Goal: Information Seeking & Learning: Compare options

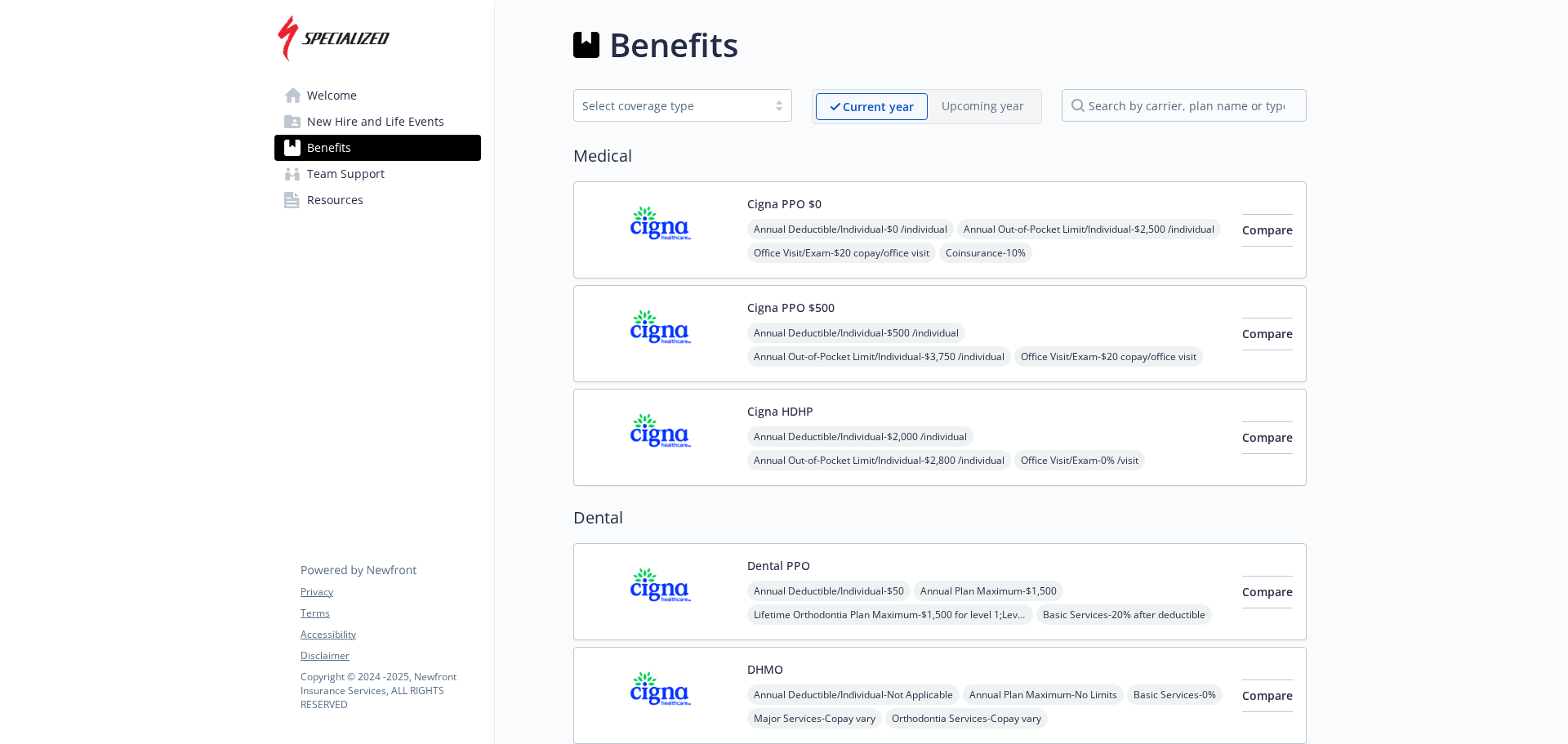
drag, startPoint x: 534, startPoint y: 142, endPoint x: 946, endPoint y: 181, distance: 413.8
click at [946, 181] on div "Cigna PPO $0 Annual Deductible/Individual - $0 /individual Annual Out-of-Pocket…" at bounding box center [939, 230] width 734 height 97
click at [1251, 444] on span "Compare" at bounding box center [1268, 438] width 50 height 16
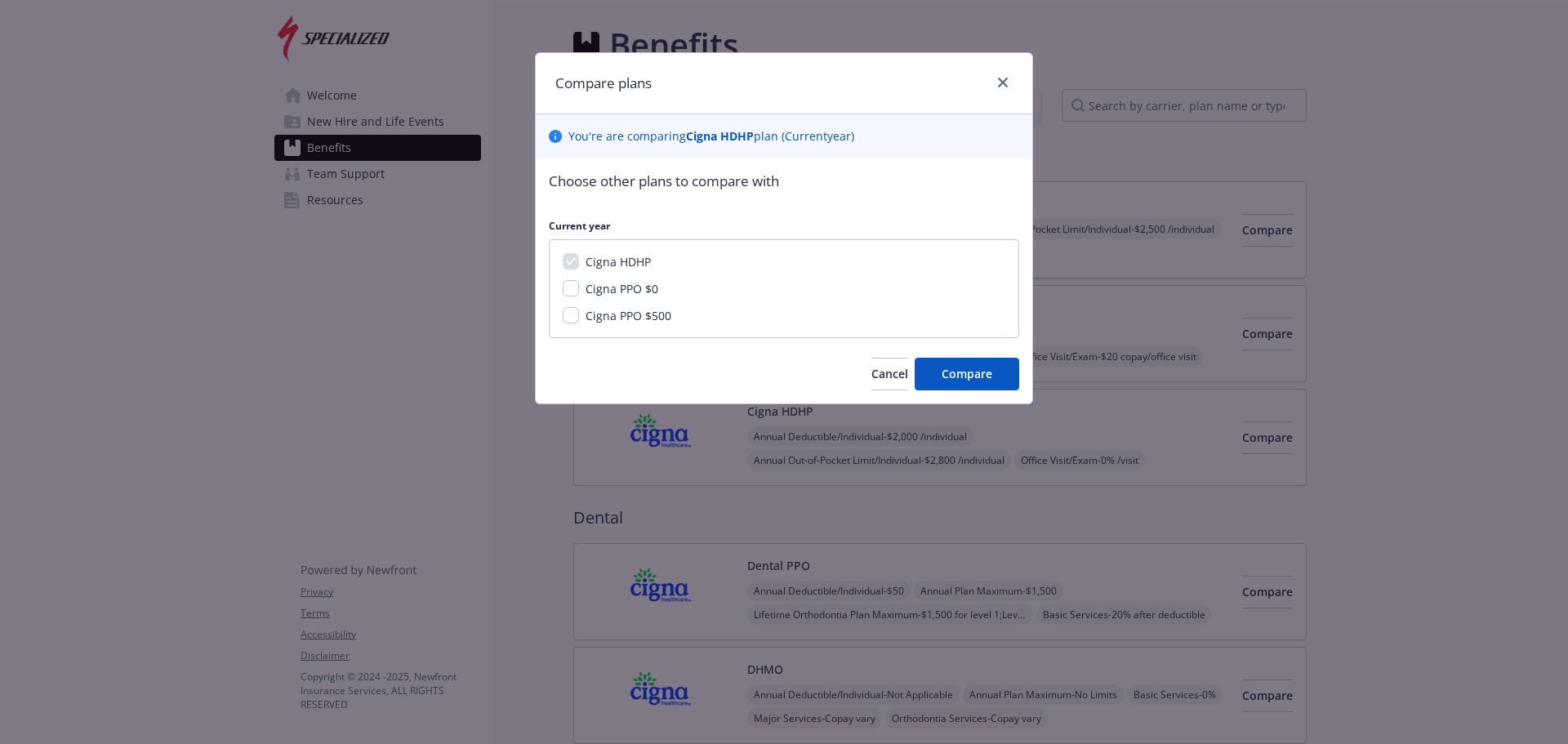
click at [1056, 124] on div "Compare plans You ' re are comparing Cigna HDHP plan ( Current year) Choose oth…" at bounding box center [784, 372] width 1568 height 744
click at [566, 320] on input "Cigna PPO $500" at bounding box center [570, 315] width 16 height 16
checkbox input "true"
click at [998, 383] on button "Compare" at bounding box center [967, 374] width 104 height 33
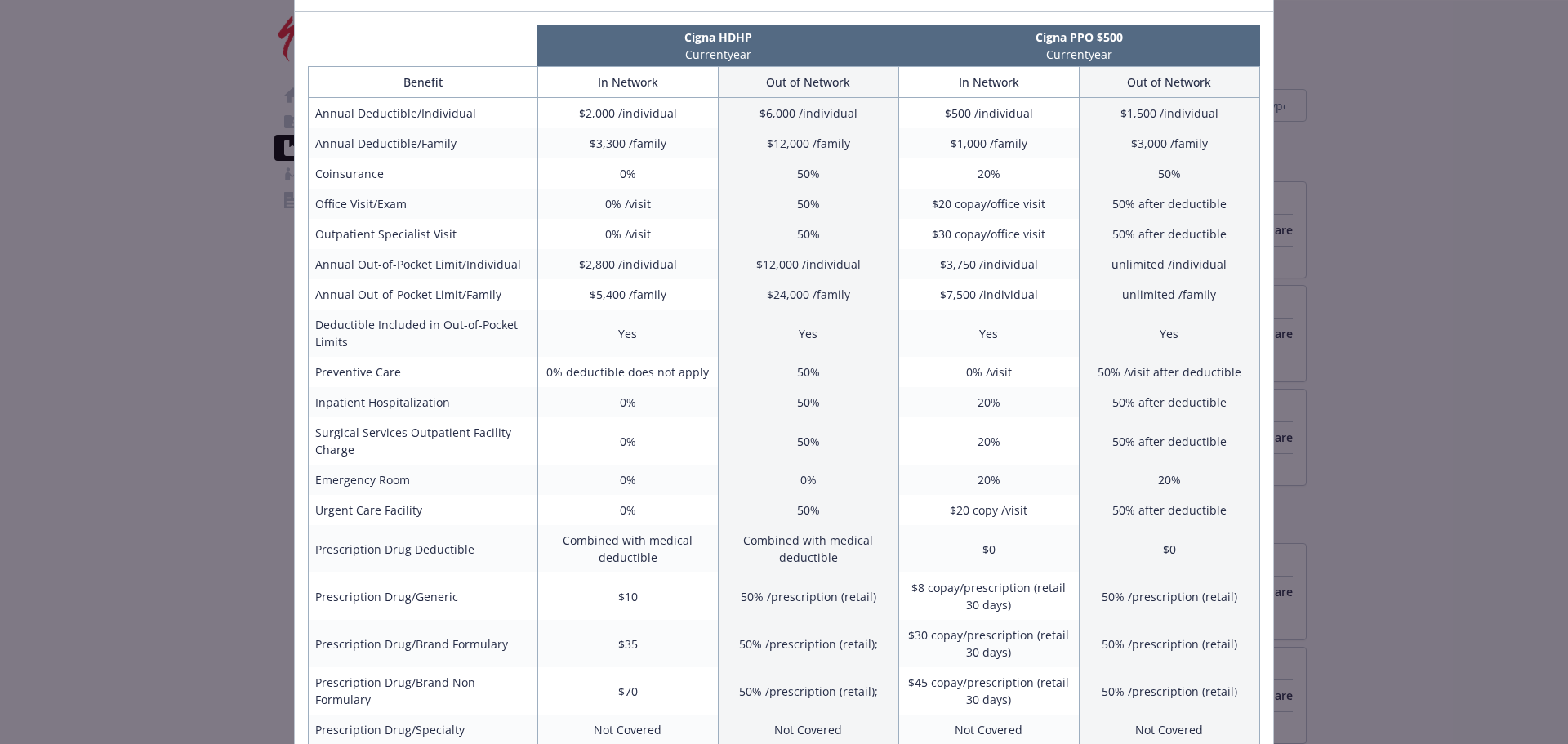
scroll to position [163, 0]
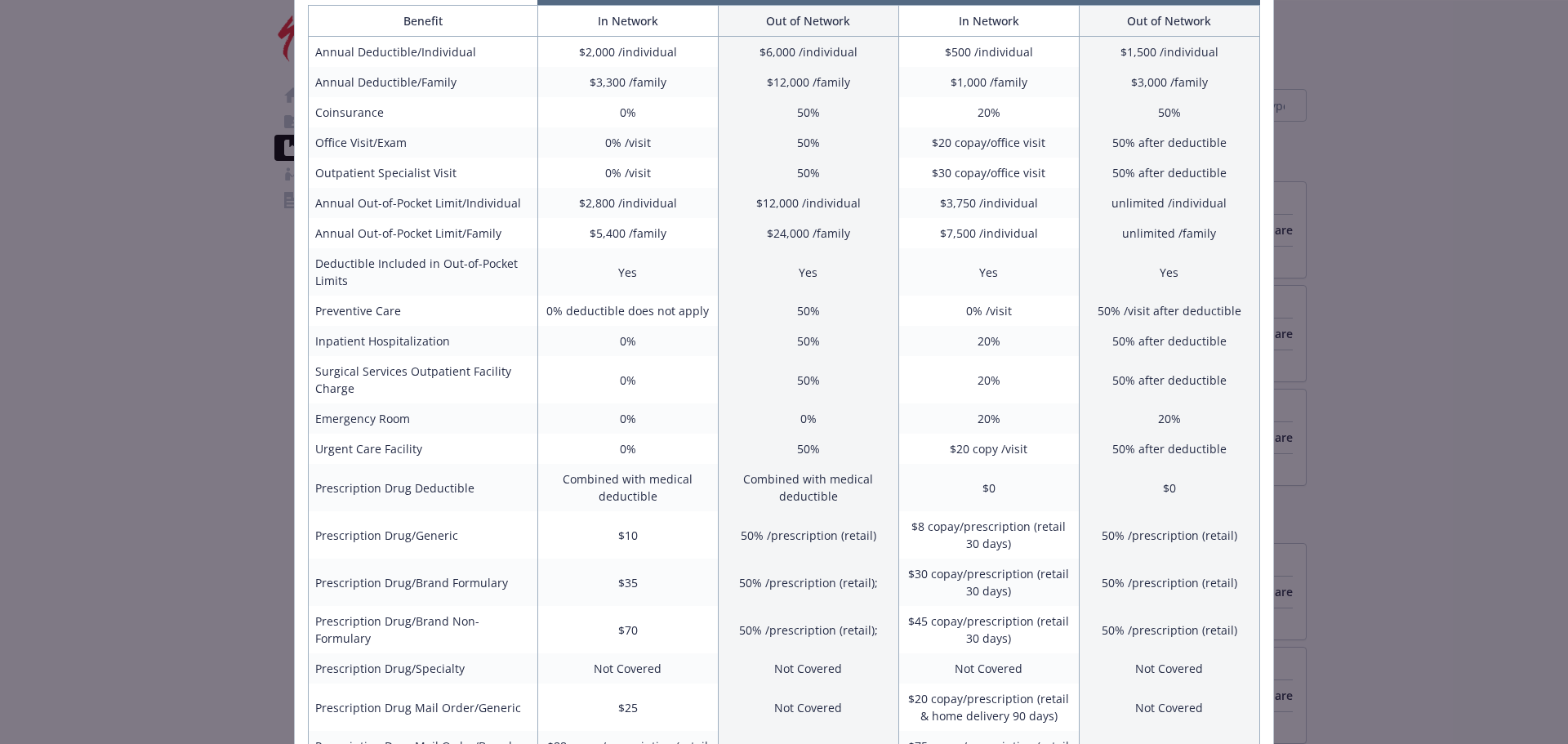
drag, startPoint x: 1115, startPoint y: 7, endPoint x: 1367, endPoint y: 662, distance: 701.8
click at [1367, 662] on div "Benefits Info Cigna HDHP Current year Cigna PPO $500 Current year Benefit In Ne…" at bounding box center [784, 372] width 1568 height 744
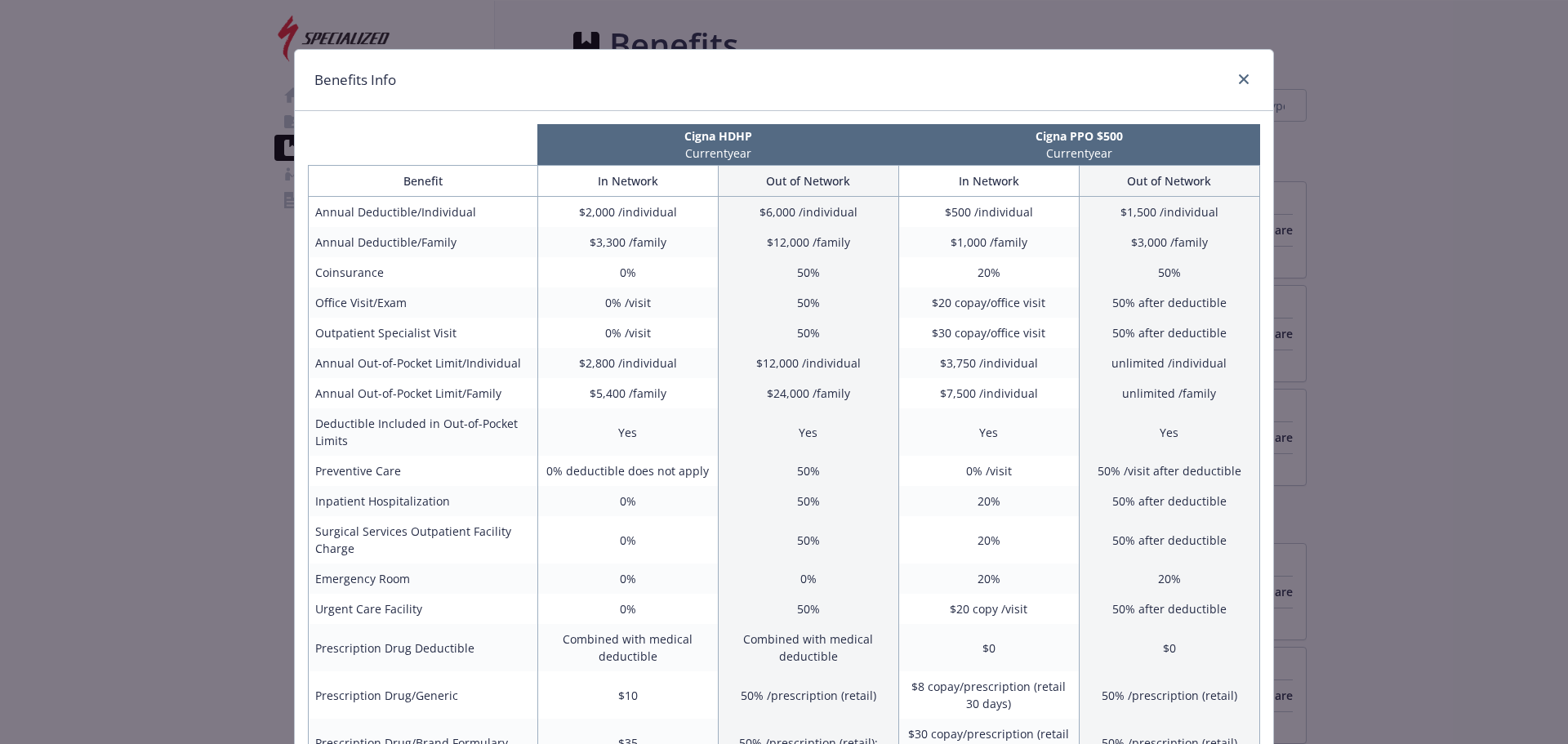
scroll to position [0, 0]
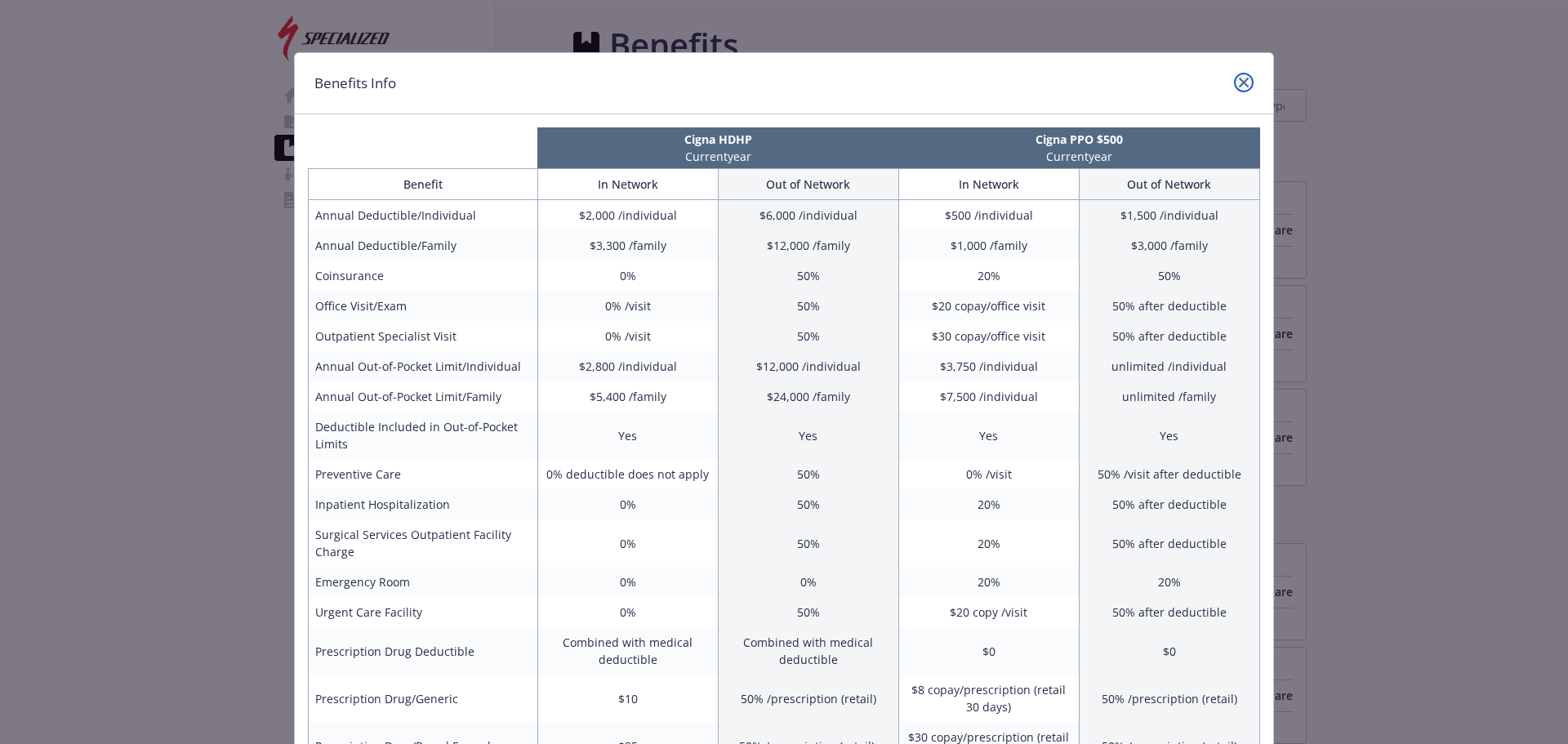
click at [1242, 79] on icon "close" at bounding box center [1243, 82] width 10 height 10
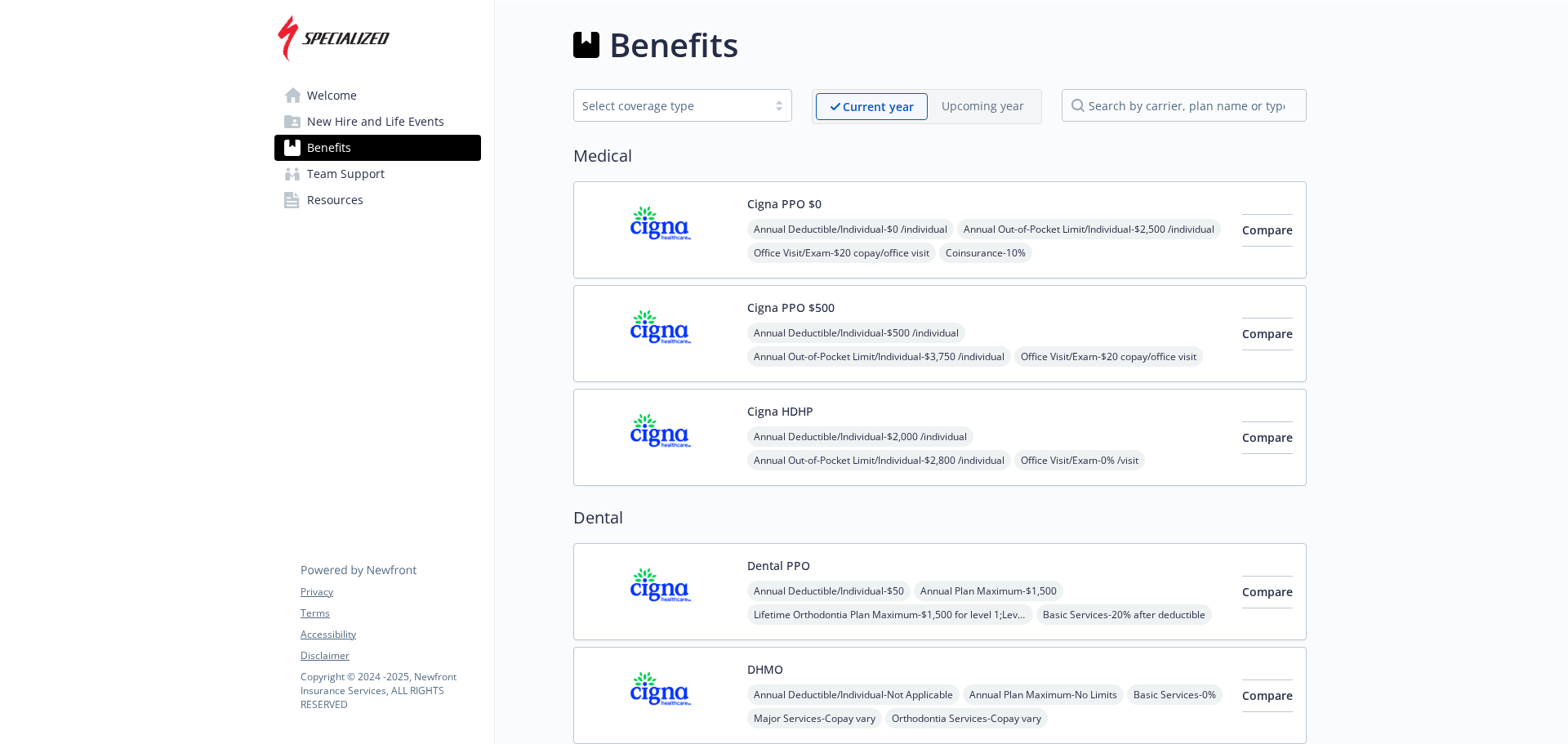
click at [1247, 417] on div "Compare" at bounding box center [1268, 438] width 50 height 69
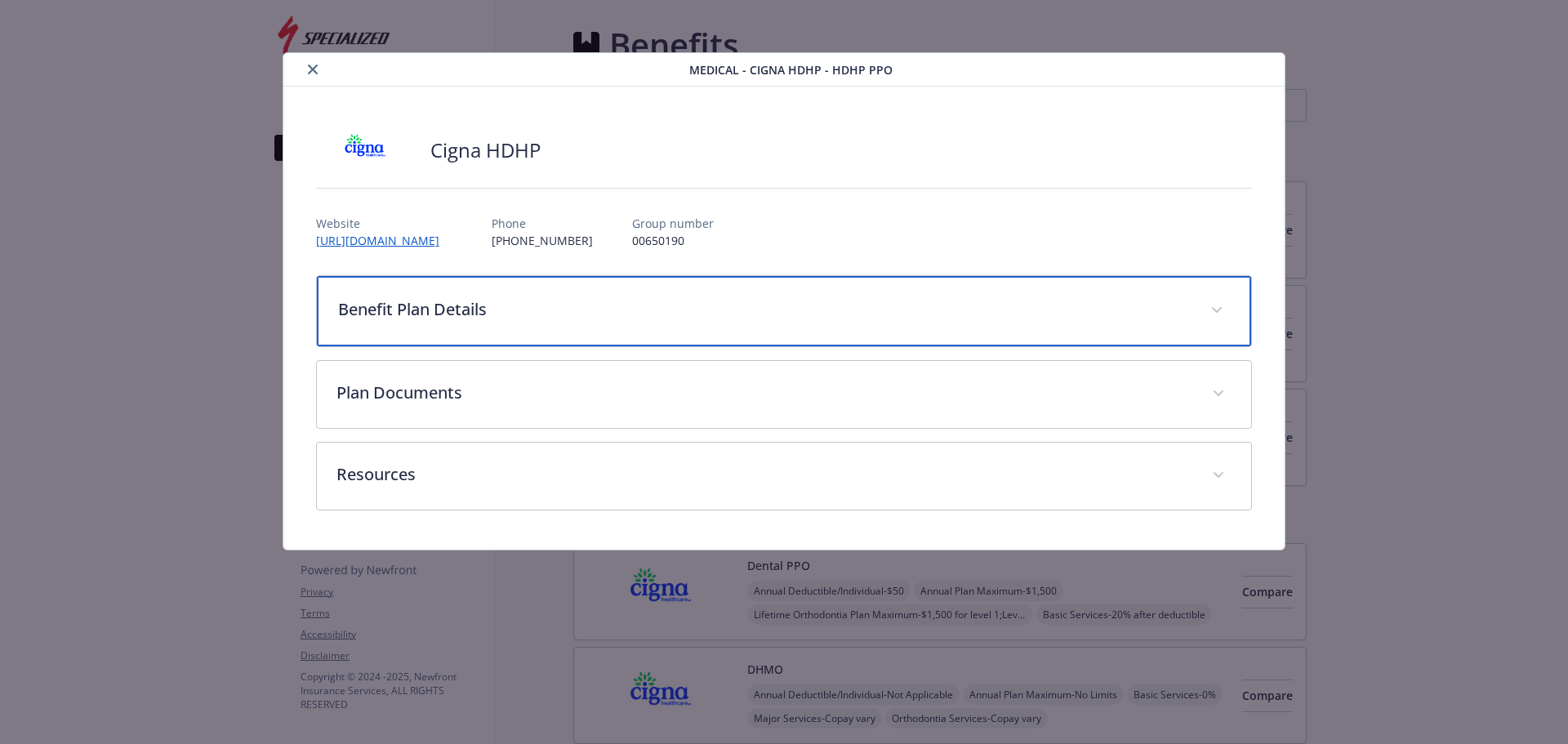
click at [623, 323] on div "Benefit Plan Details" at bounding box center [784, 311] width 935 height 70
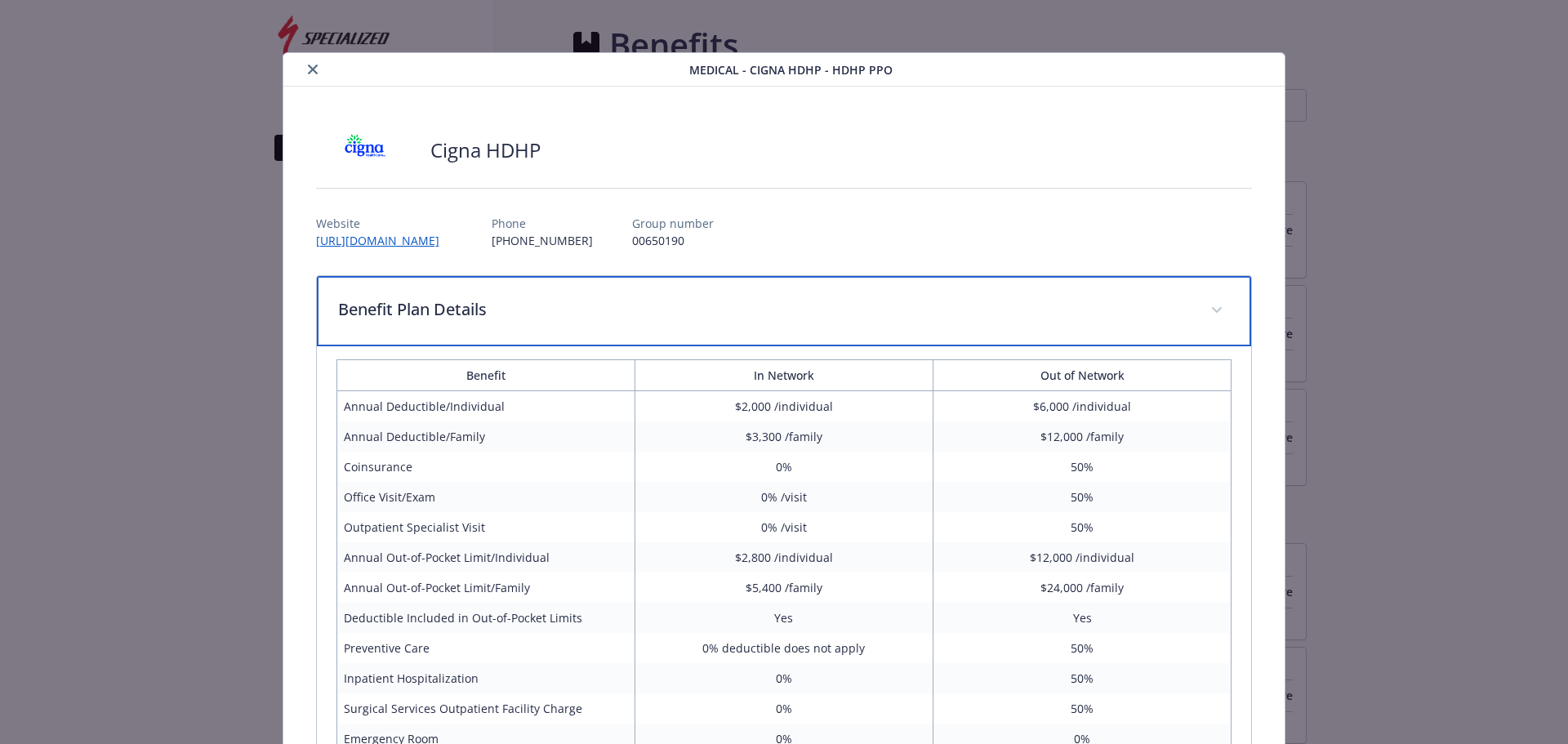
scroll to position [408, 0]
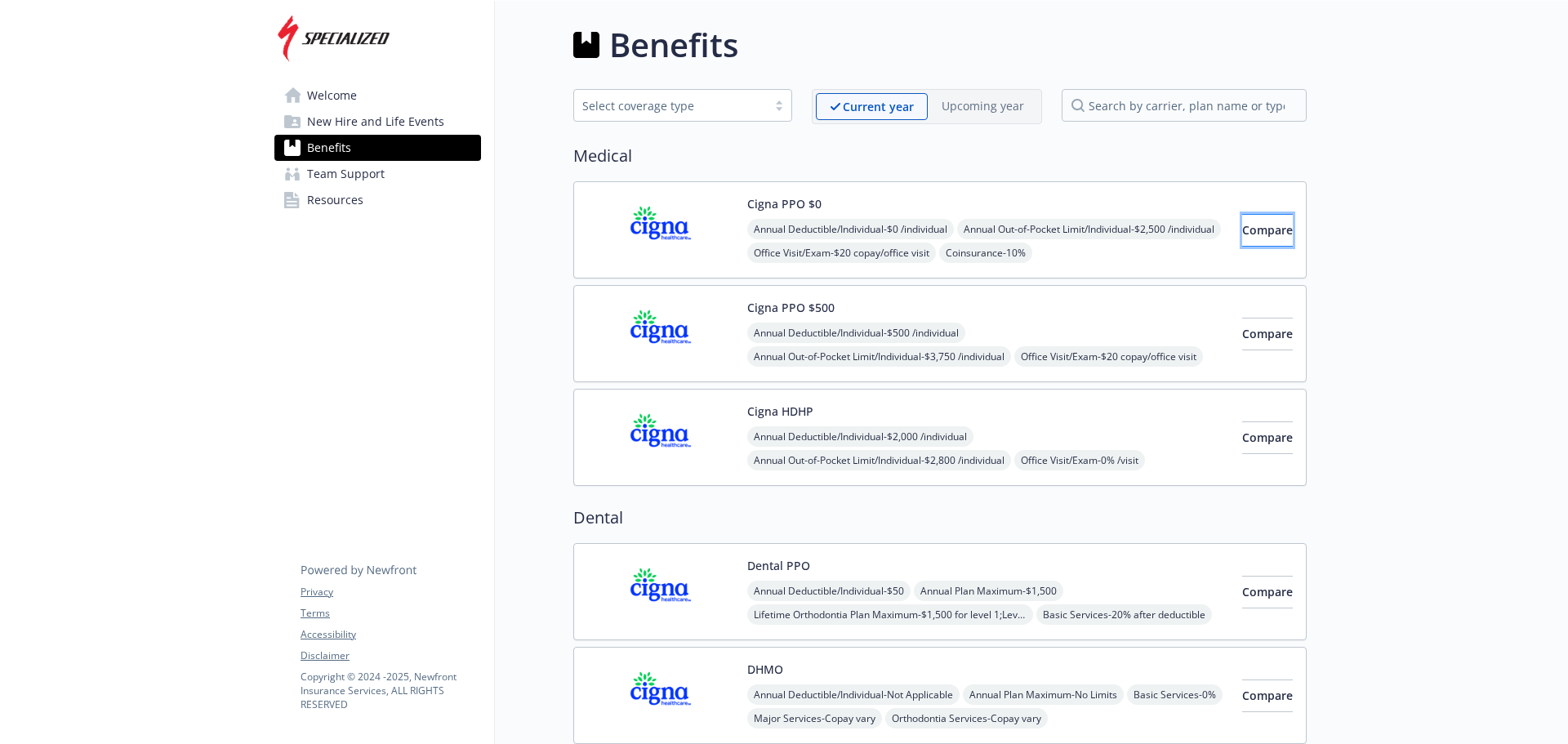
click at [1242, 223] on span "Compare" at bounding box center [1268, 230] width 50 height 16
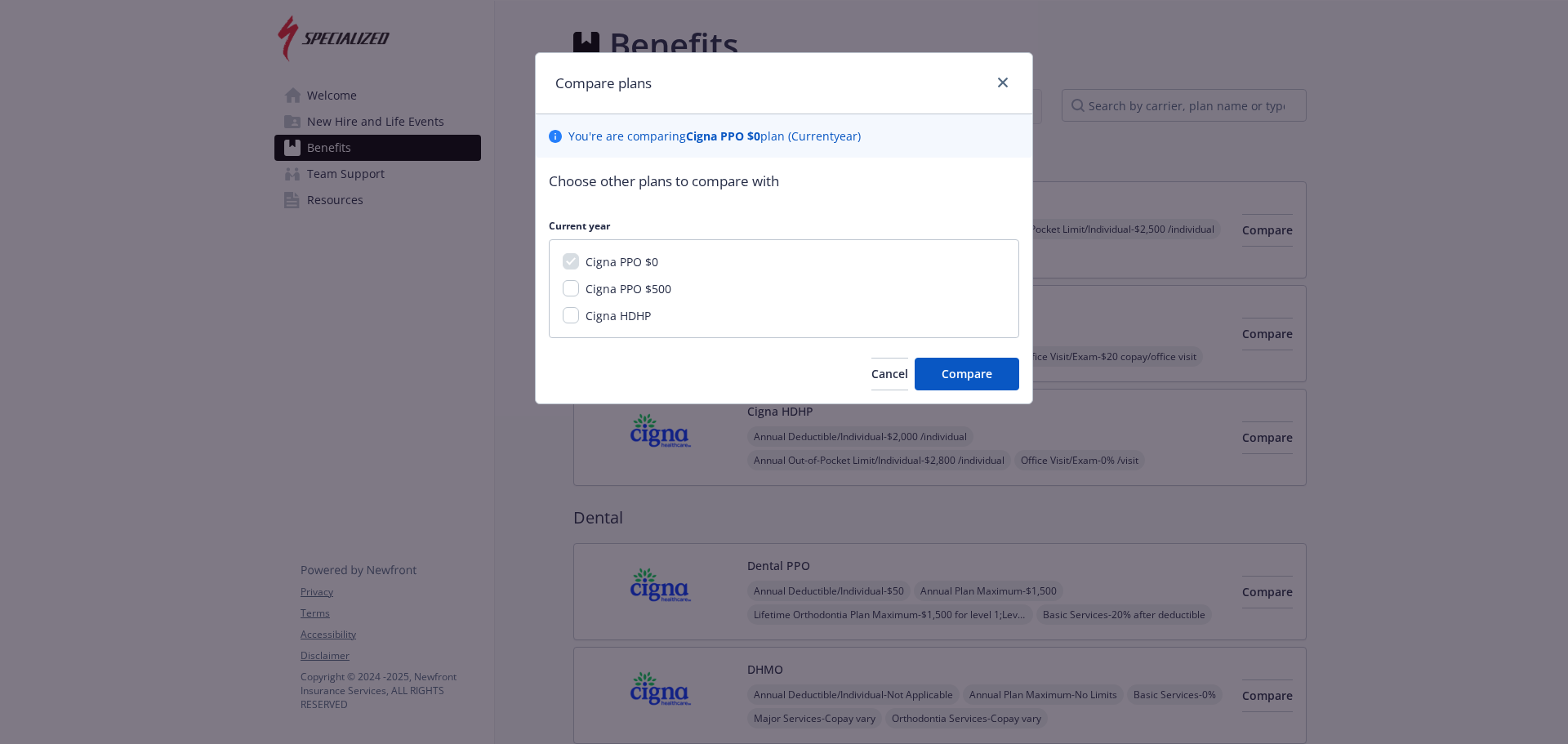
click at [588, 317] on span "Cigna HDHP" at bounding box center [617, 316] width 65 height 16
click at [579, 317] on input "Cigna HDHP" at bounding box center [570, 315] width 16 height 16
checkbox input "true"
click at [1005, 69] on div "Compare plans" at bounding box center [784, 83] width 497 height 62
click at [978, 364] on button "Compare" at bounding box center [967, 374] width 104 height 33
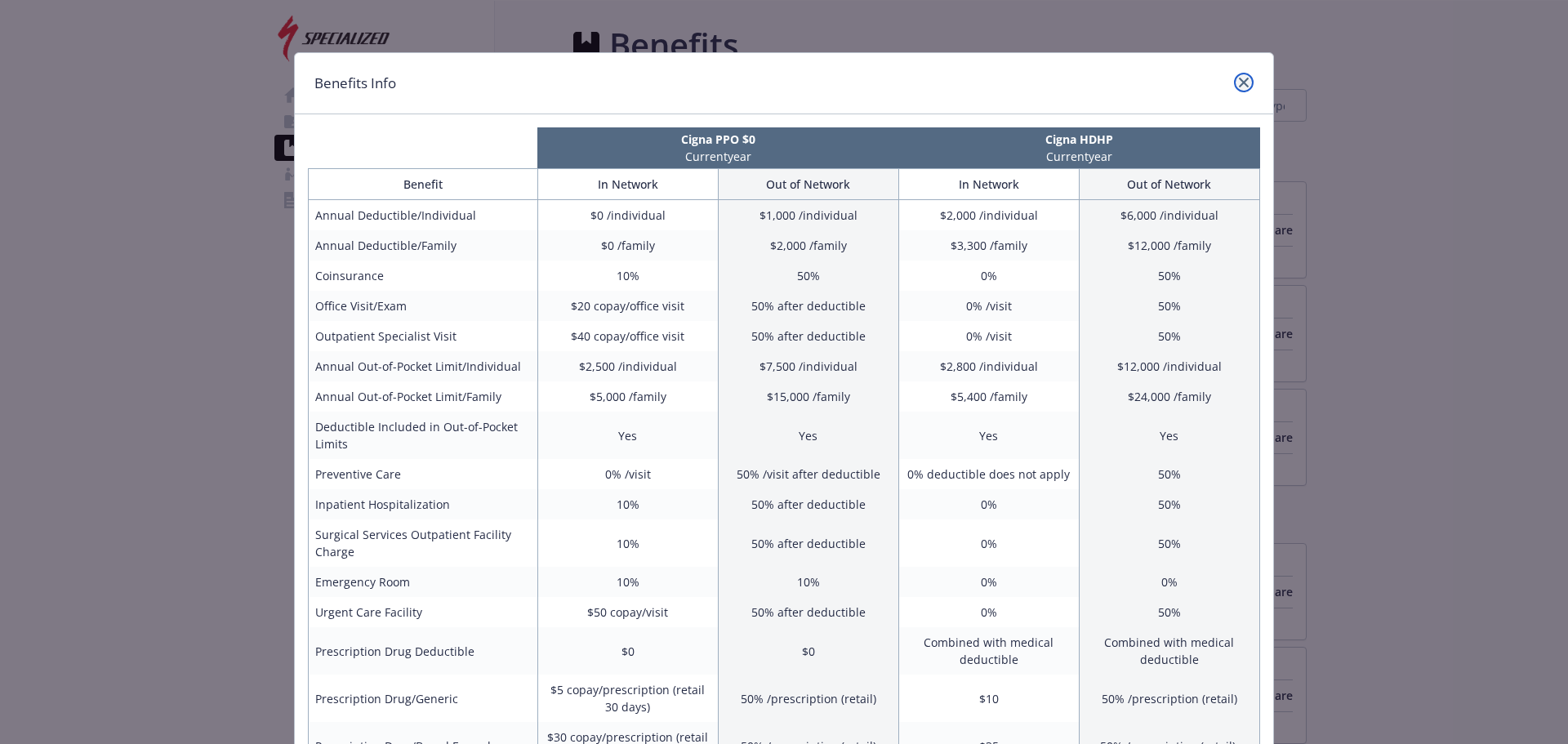
click at [1239, 80] on icon "close" at bounding box center [1243, 82] width 10 height 10
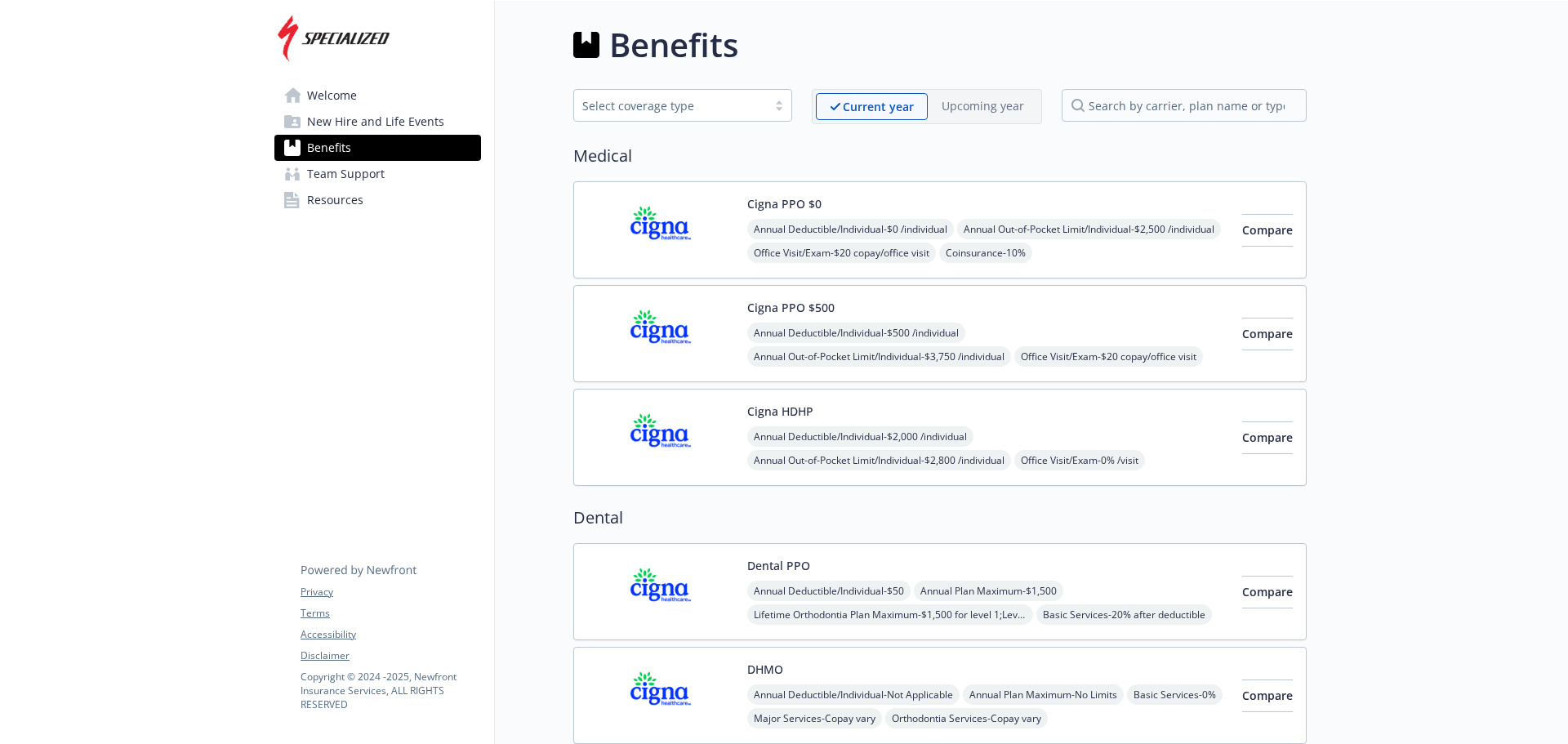
click at [1122, 335] on div "Annual Deductible/Individual - $500 /individual Annual Out-of-Pocket Limit/Indi…" at bounding box center [988, 392] width 482 height 140
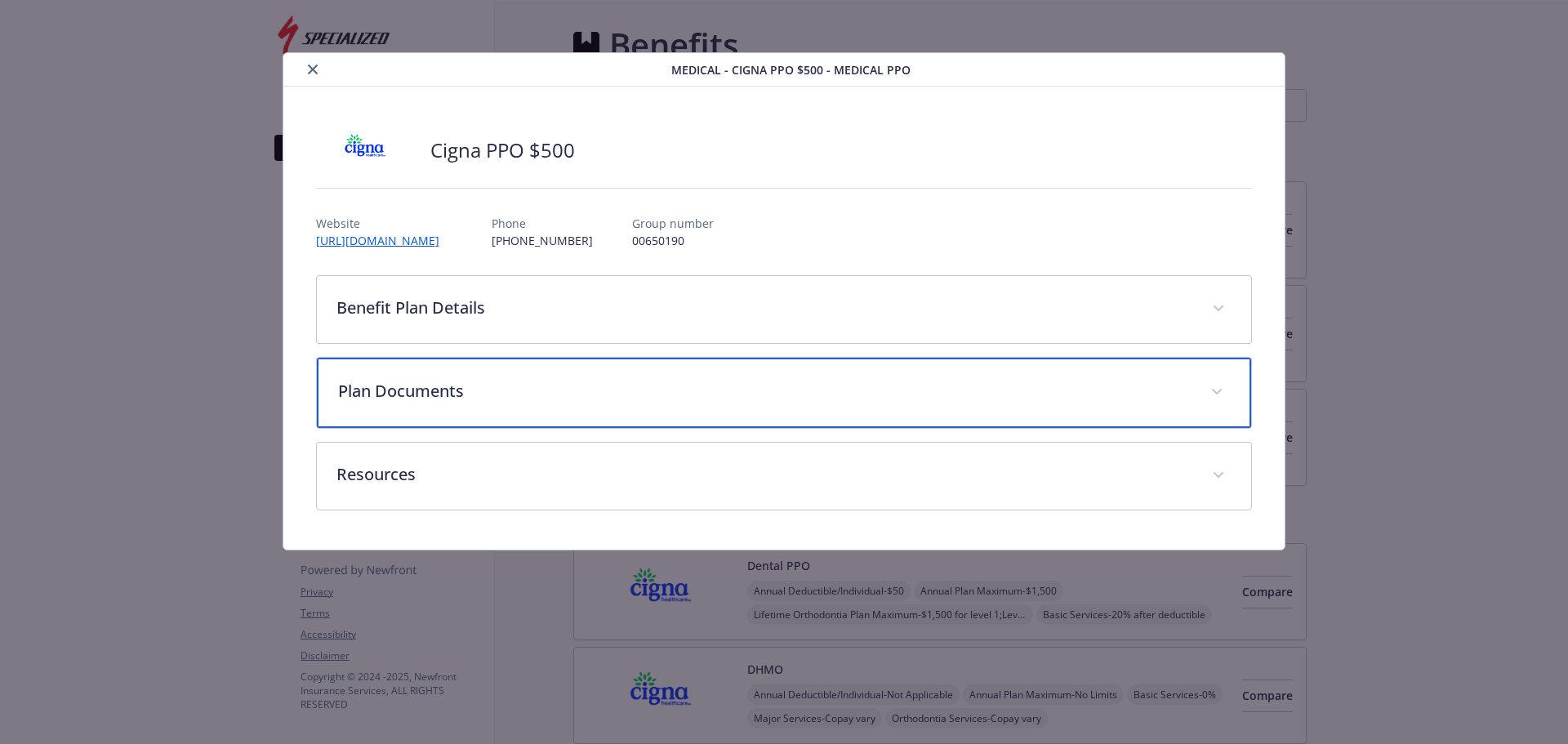
click at [666, 389] on p "Plan Documents" at bounding box center [764, 391] width 853 height 24
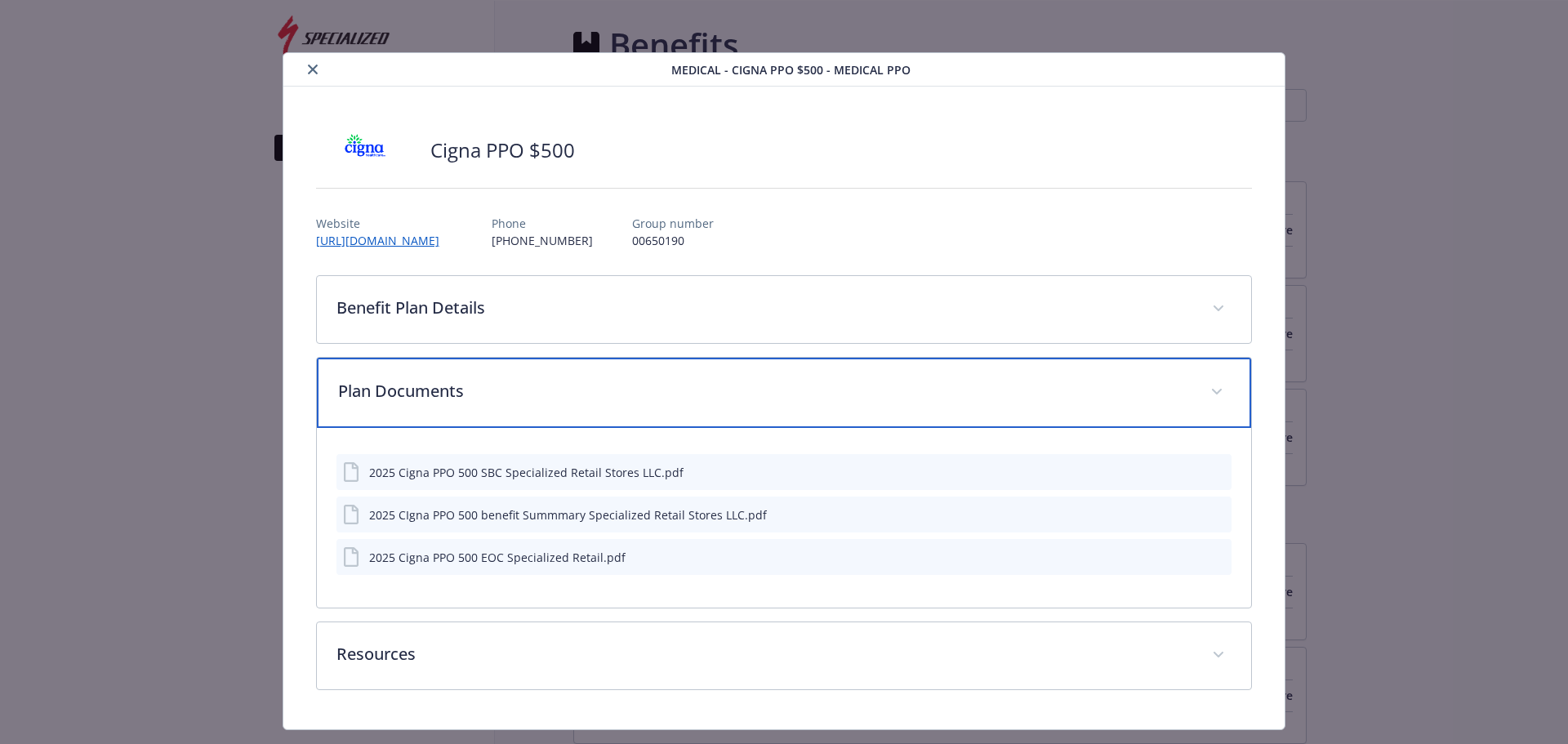
click at [667, 389] on p "Plan Documents" at bounding box center [764, 391] width 853 height 24
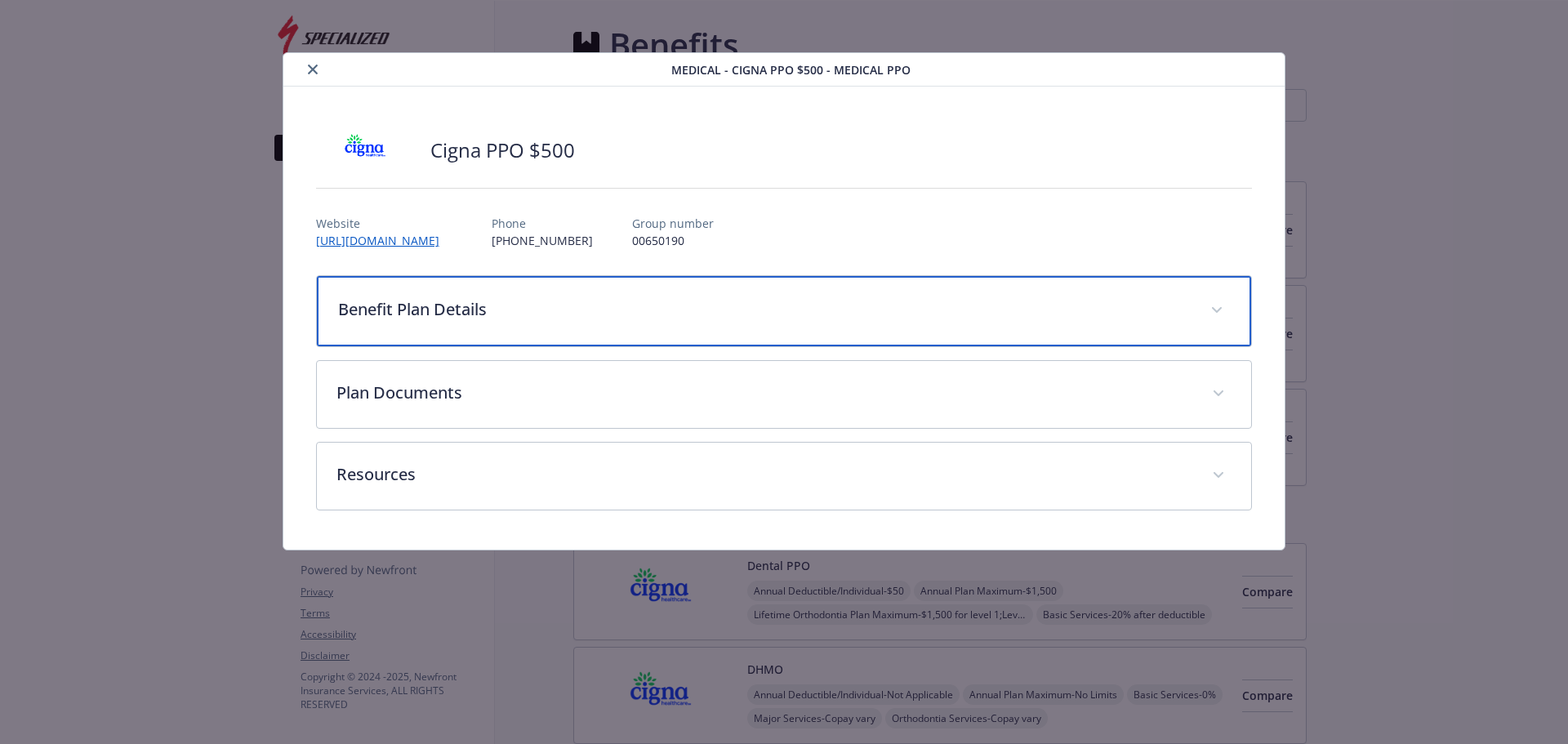
click at [681, 303] on p "Benefit Plan Details" at bounding box center [764, 309] width 853 height 24
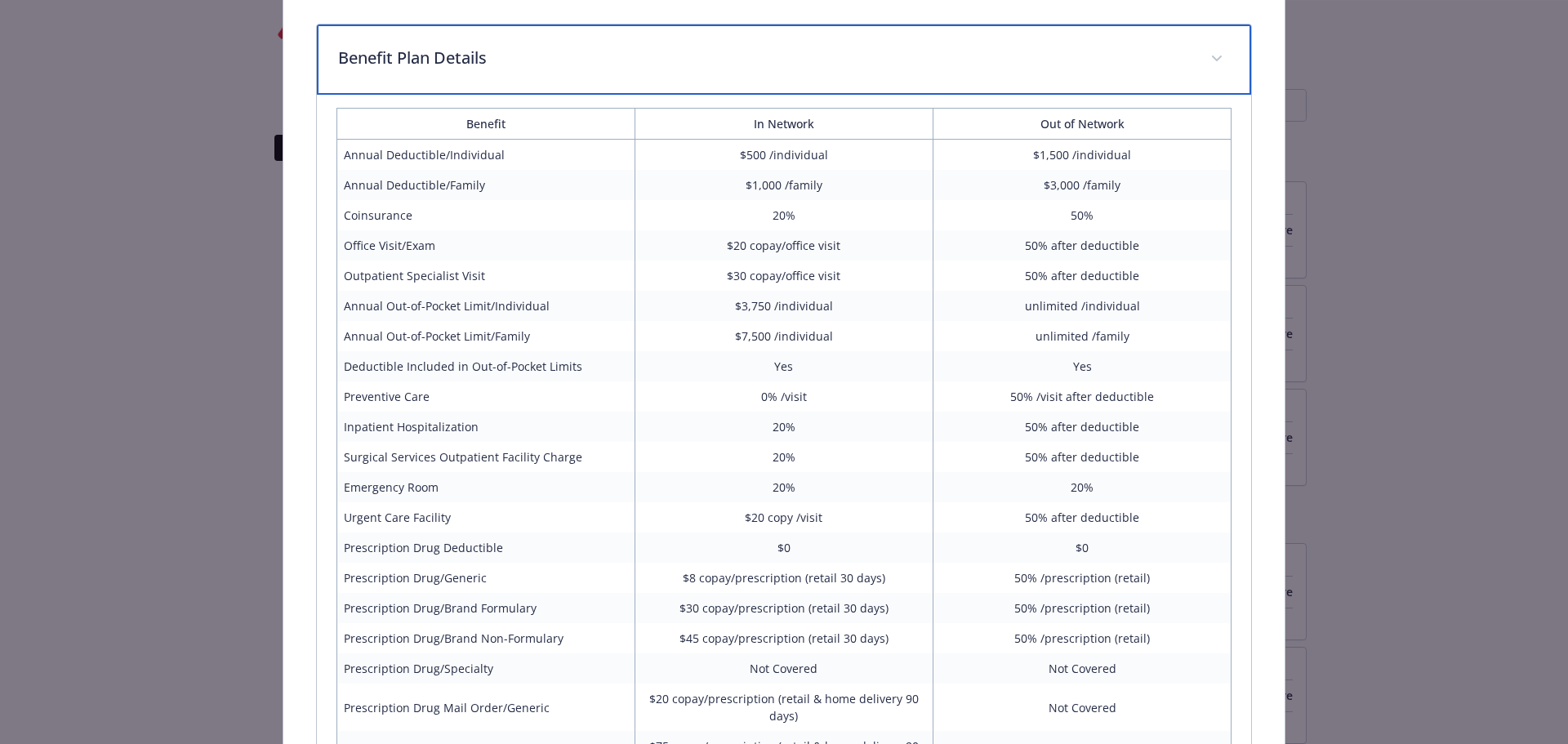
scroll to position [408, 0]
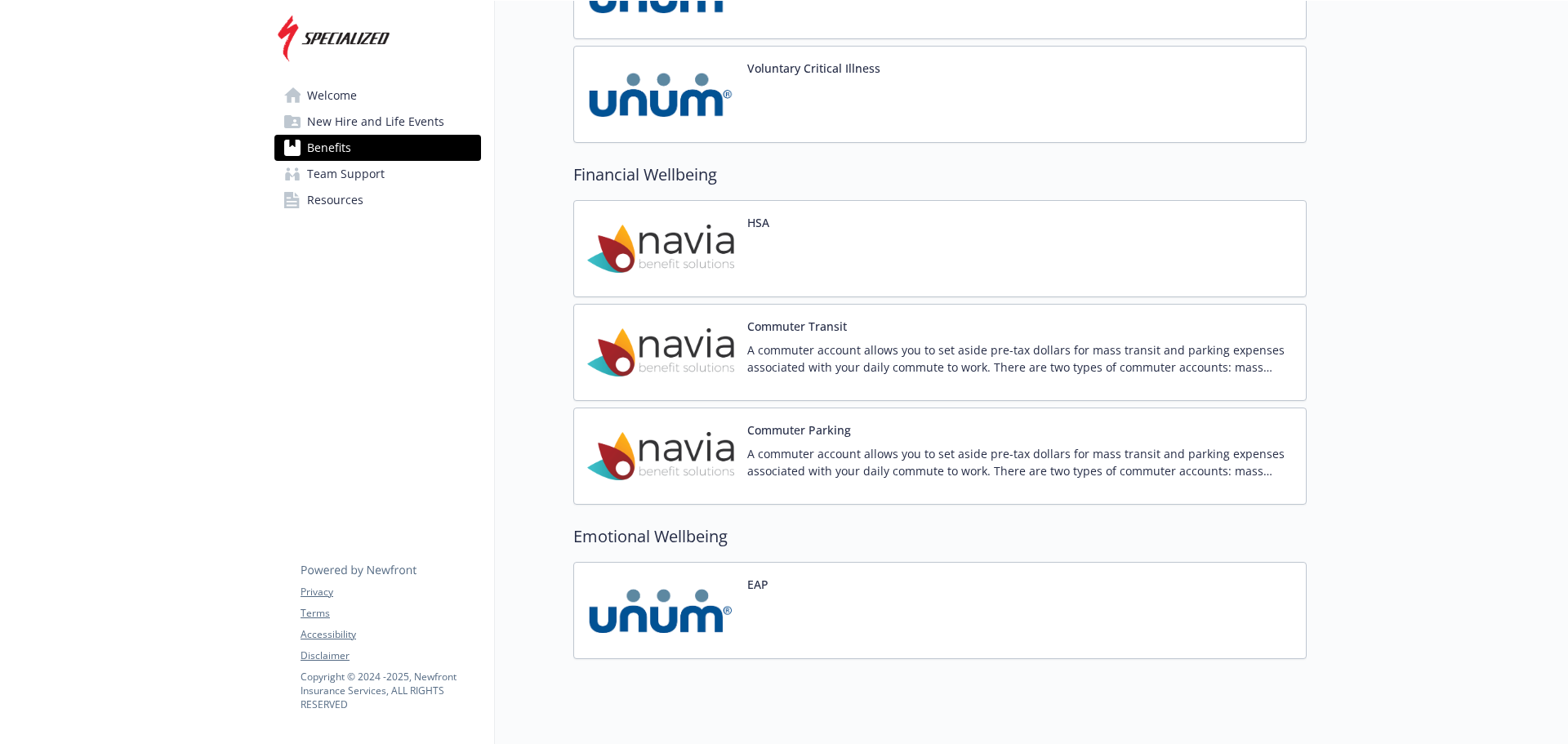
scroll to position [1678, 0]
